Goal: Navigation & Orientation: Find specific page/section

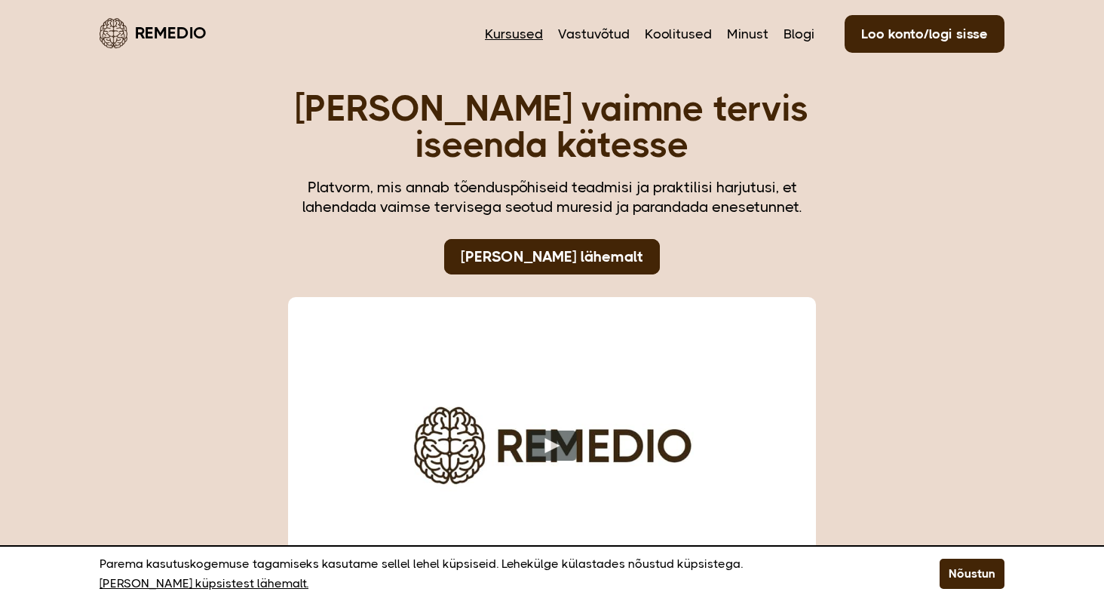
click at [492, 33] on link "Kursused" at bounding box center [514, 34] width 58 height 20
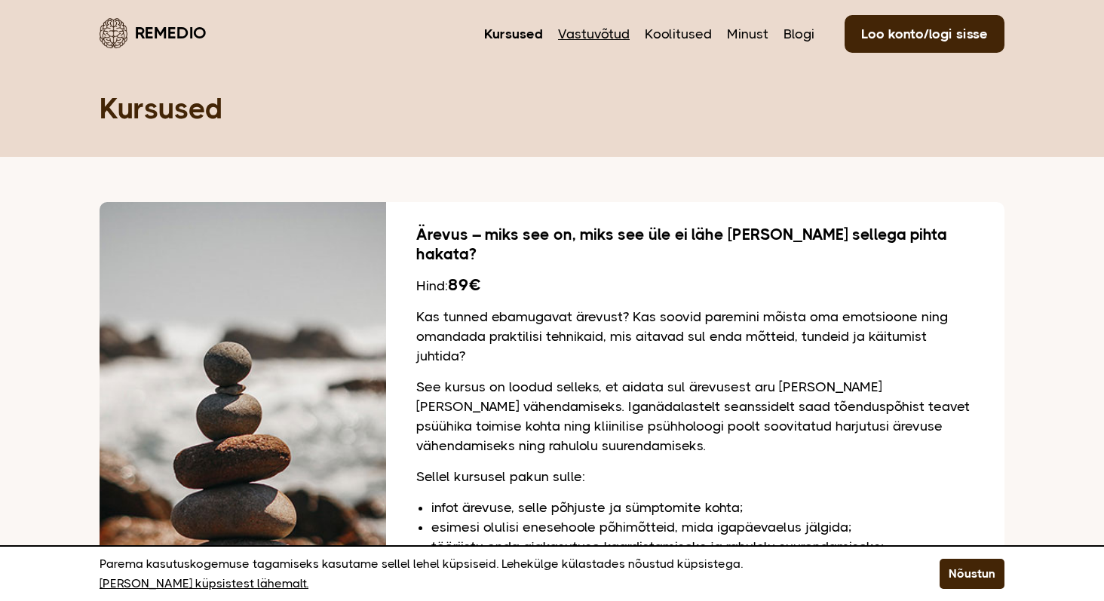
click at [587, 35] on link "Vastuvõtud" at bounding box center [594, 34] width 72 height 20
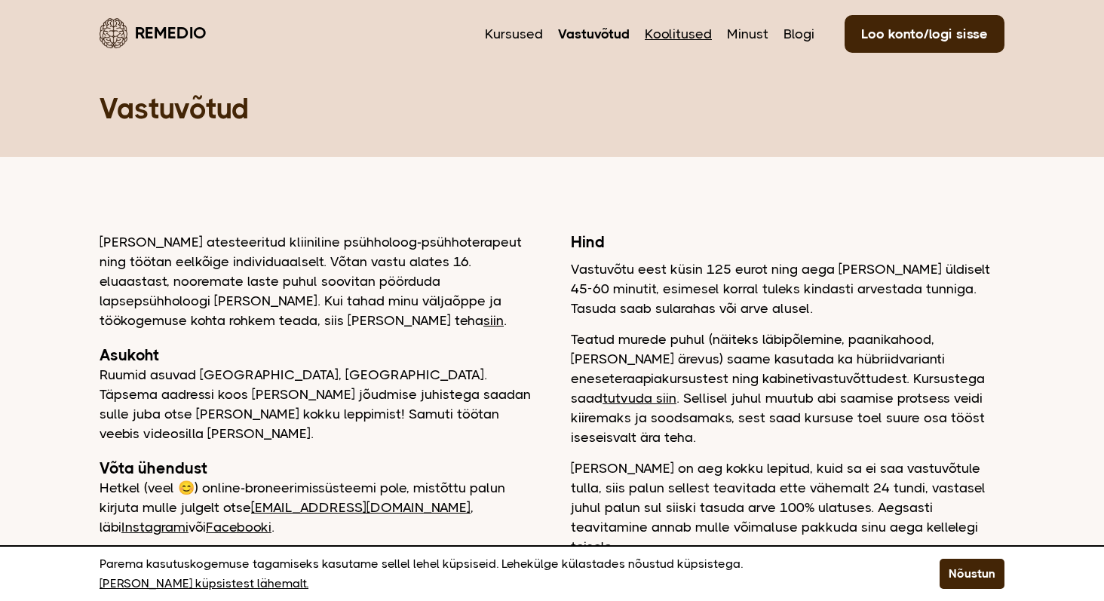
click at [679, 38] on link "Koolitused" at bounding box center [678, 34] width 67 height 20
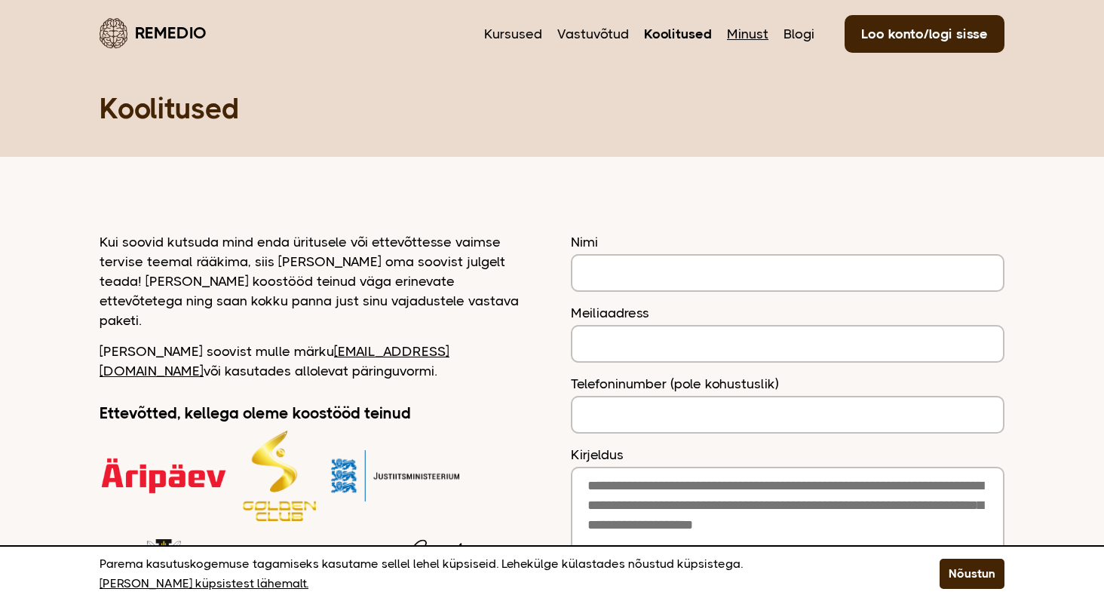
click at [731, 30] on link "Minust" at bounding box center [747, 34] width 41 height 20
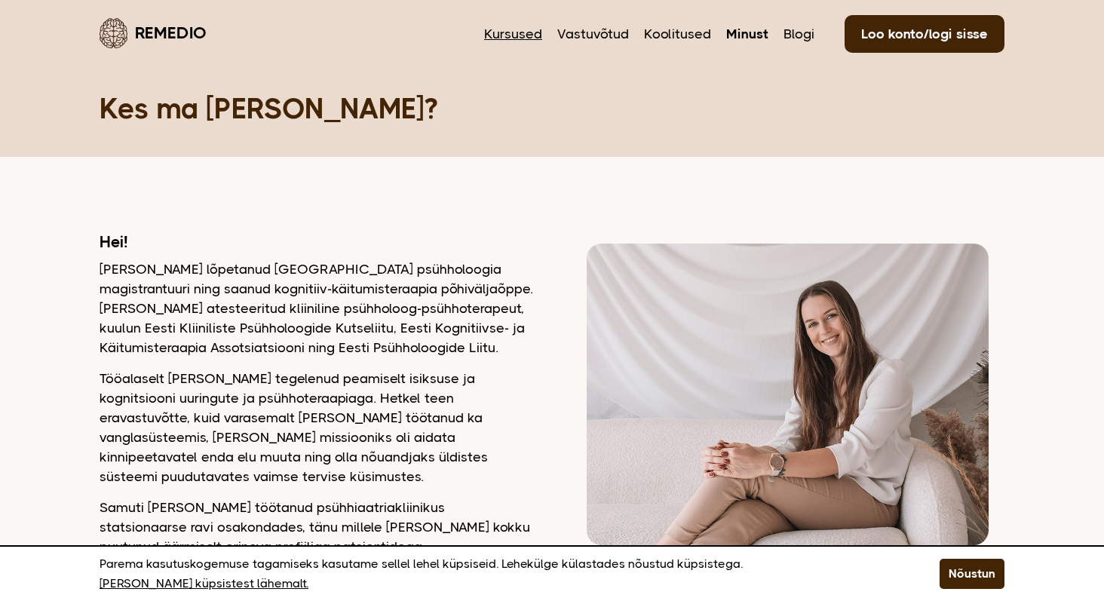
click at [502, 32] on link "Kursused" at bounding box center [513, 34] width 58 height 20
